Goal: Transaction & Acquisition: Purchase product/service

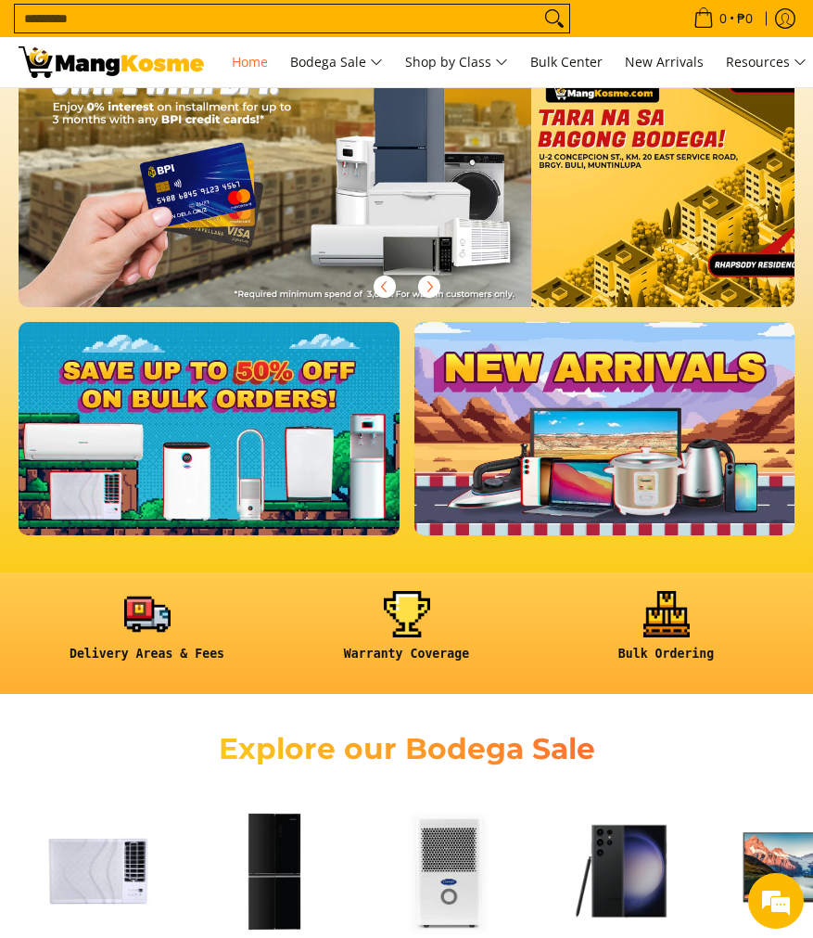
scroll to position [123, 0]
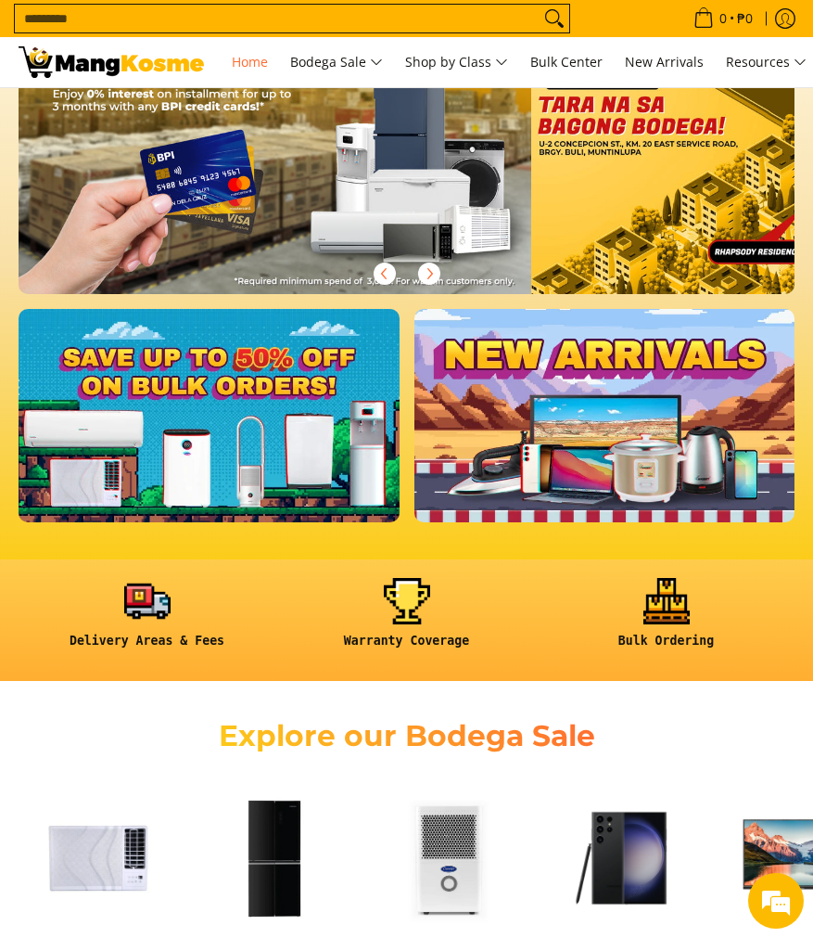
click at [453, 779] on img at bounding box center [450, 858] width 158 height 158
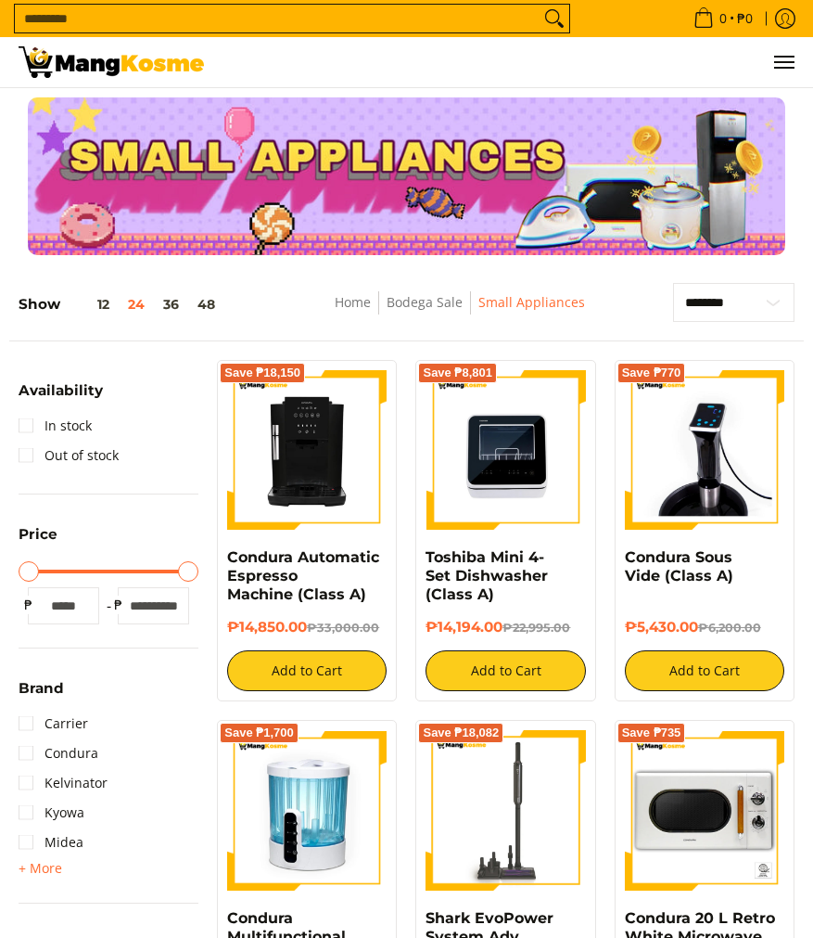
click at [302, 762] on img at bounding box center [307, 810] width 160 height 160
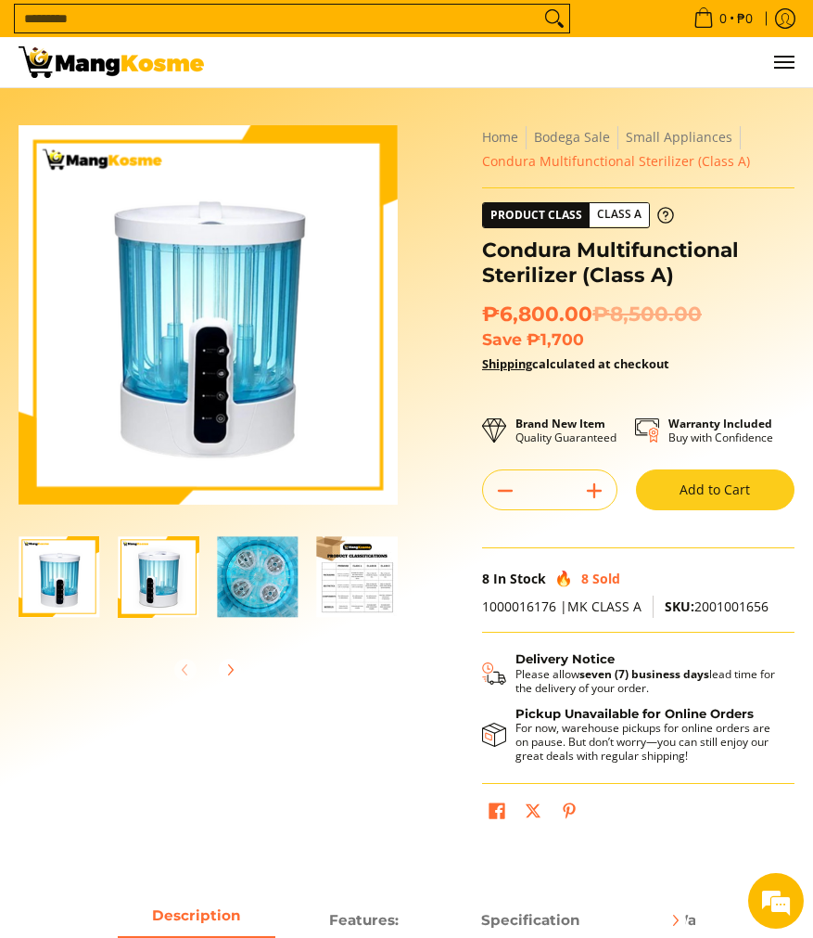
click at [714, 487] on button "Add to Cart" at bounding box center [715, 489] width 159 height 41
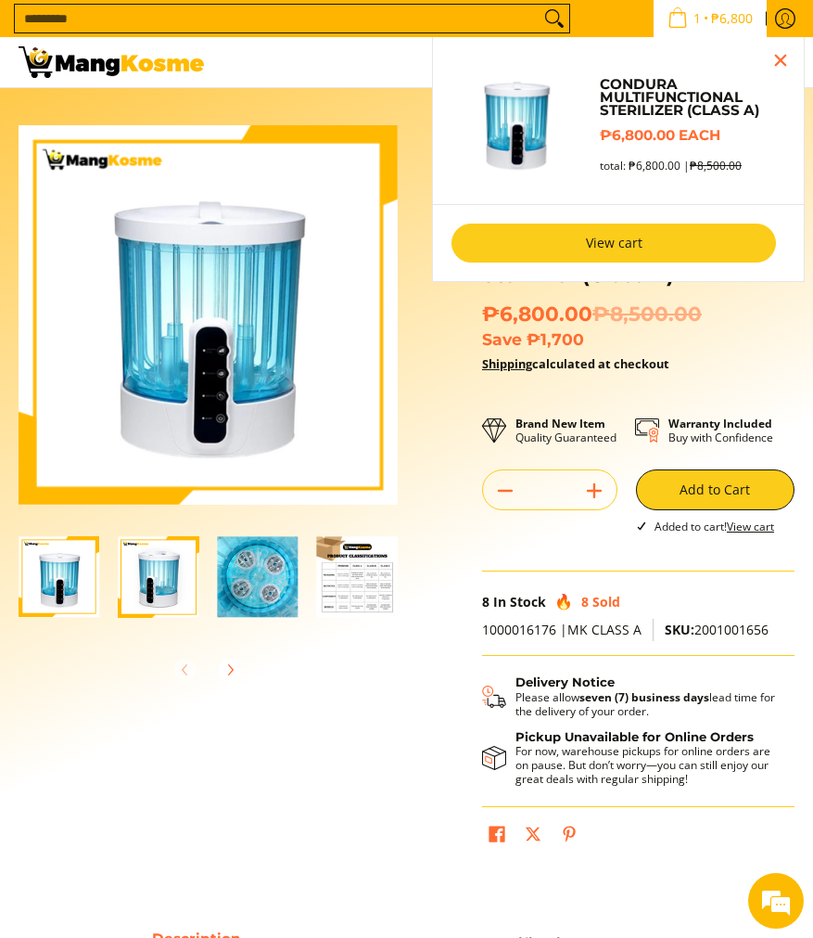
click at [607, 246] on link "View cart" at bounding box center [614, 243] width 325 height 39
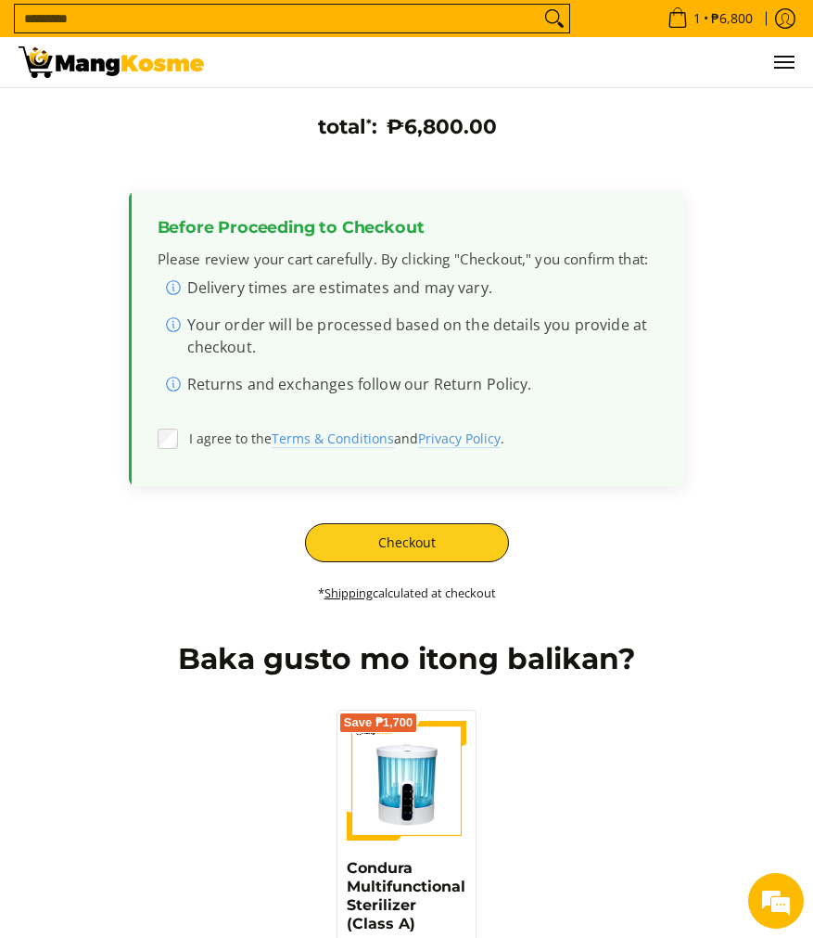
scroll to position [455, 0]
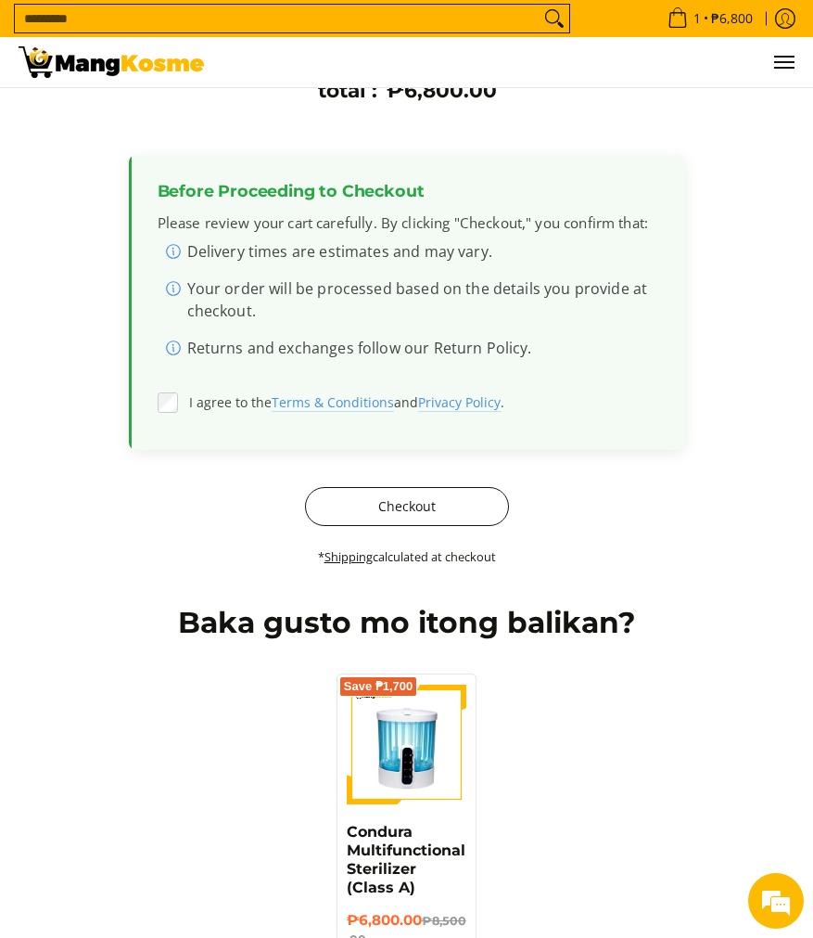
click at [426, 508] on button "Checkout" at bounding box center [407, 506] width 204 height 39
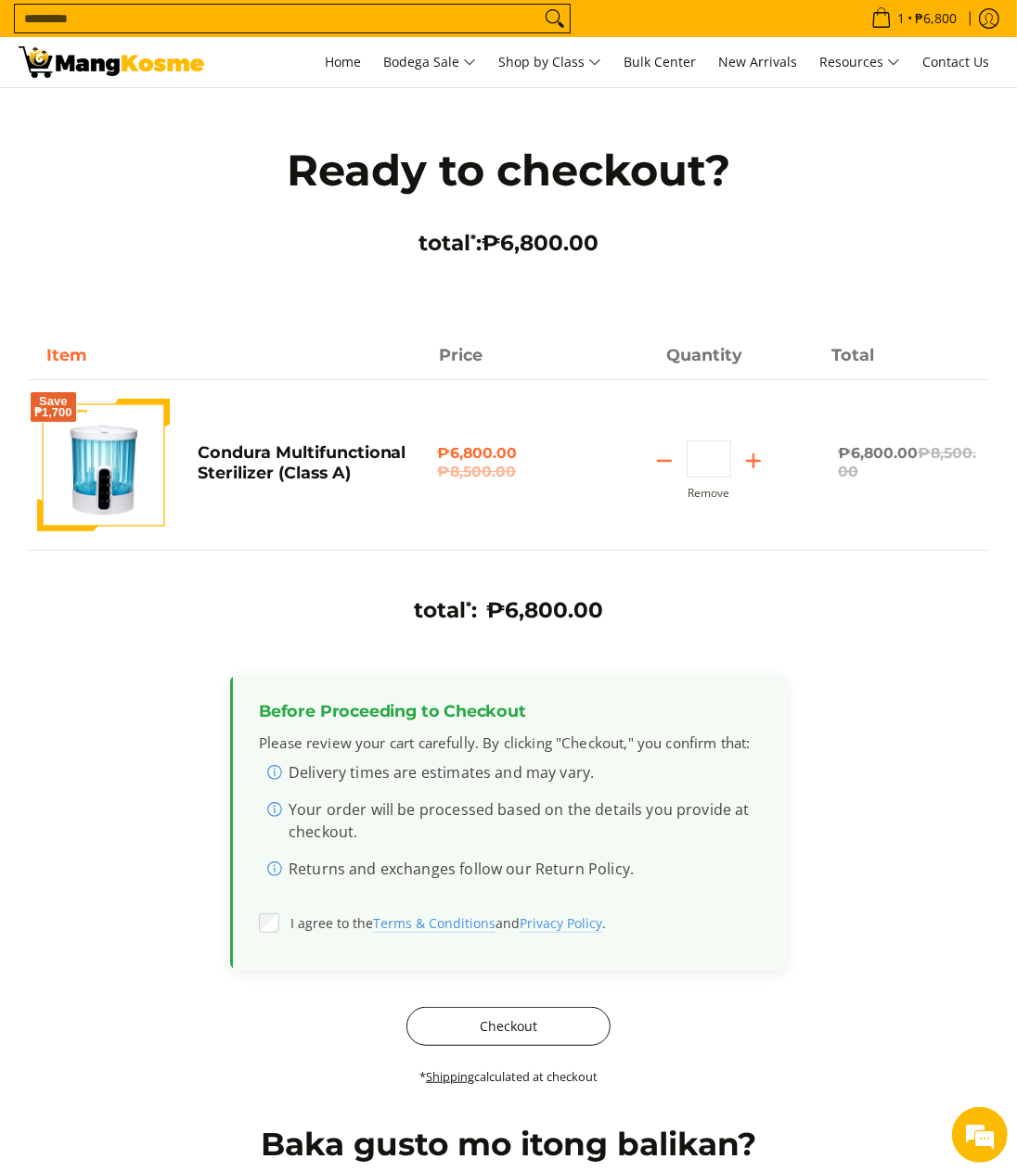
click at [549, 1039] on button "Checkout" at bounding box center [508, 1026] width 204 height 39
